Goal: Information Seeking & Learning: Check status

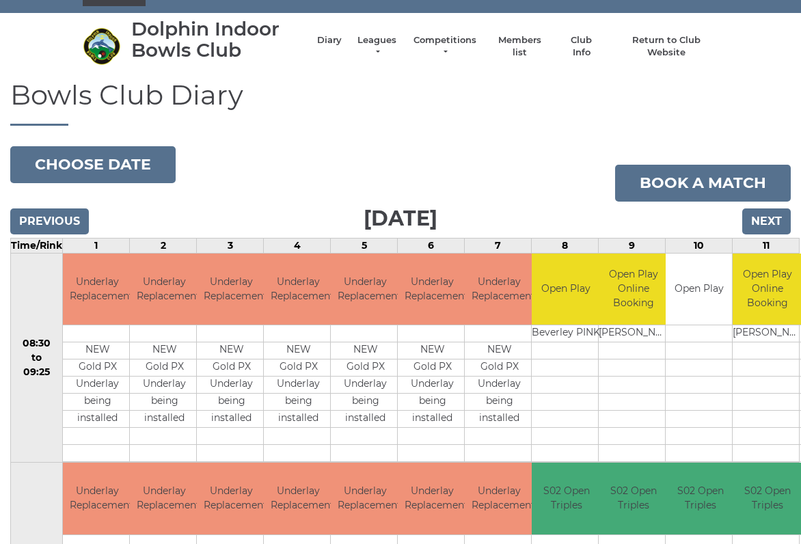
scroll to position [25, 0]
click at [379, 46] on link "Leagues" at bounding box center [377, 46] width 43 height 25
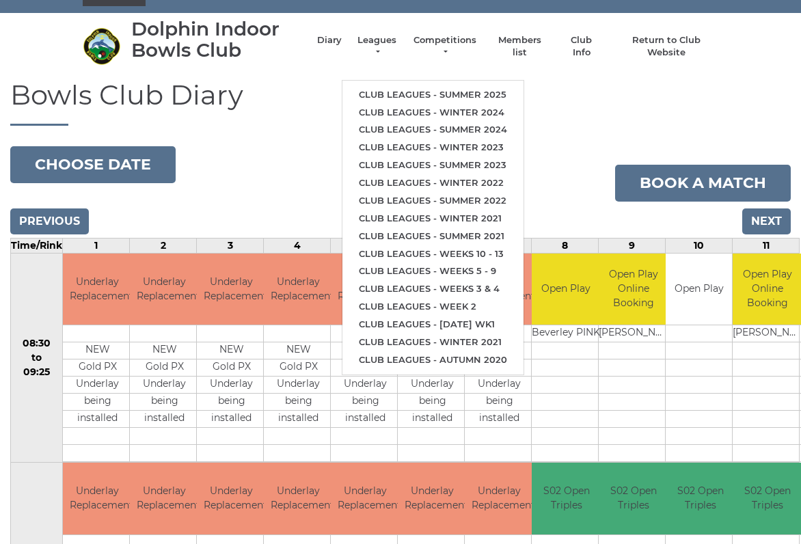
click at [492, 96] on link "Club leagues - Summer 2025" at bounding box center [433, 95] width 181 height 18
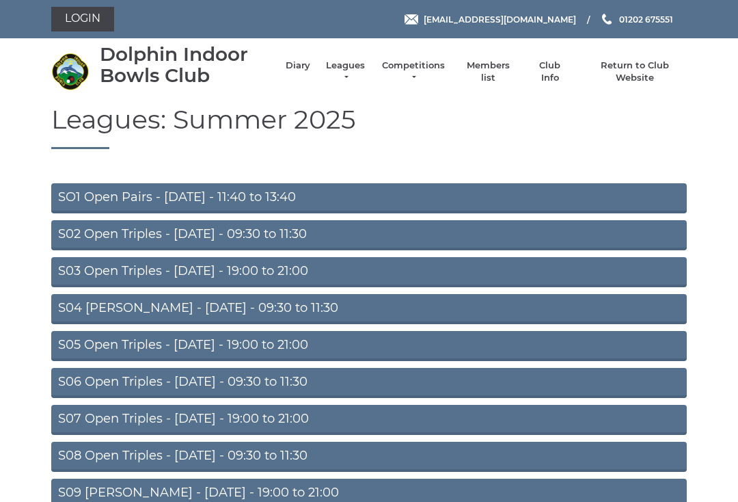
click at [275, 247] on link "S02 Open Triples - Tuesday - 09:30 to 11:30" at bounding box center [369, 235] width 636 height 30
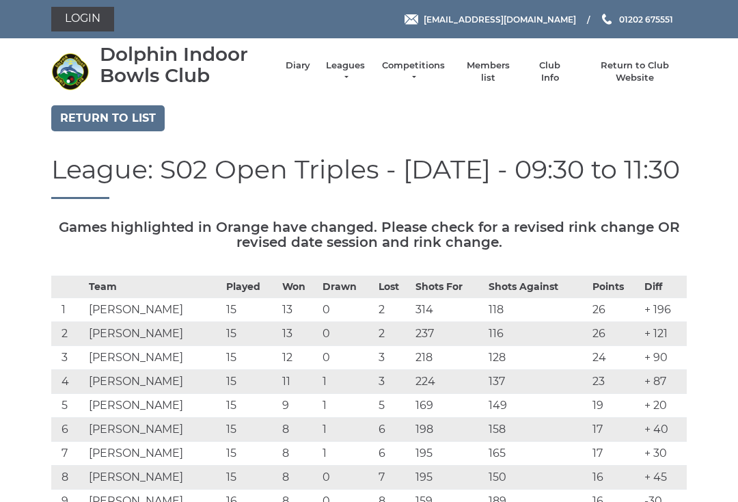
click at [271, 239] on h5 "Games highlighted in Orange have changed. Please check for a revised rink chang…" at bounding box center [369, 234] width 636 height 30
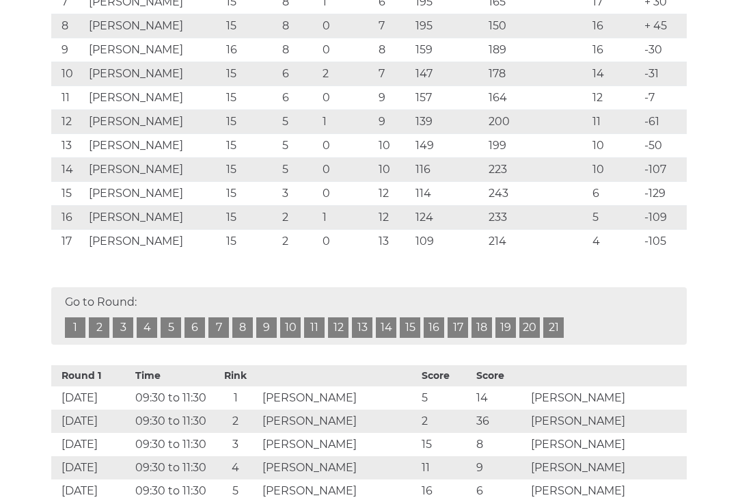
scroll to position [451, 0]
